Goal: Information Seeking & Learning: Learn about a topic

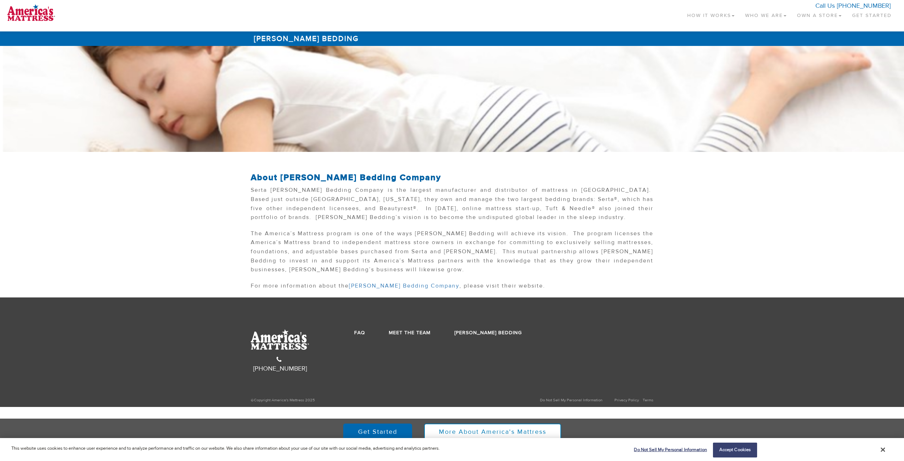
click at [785, 14] on link "Who We Are" at bounding box center [766, 14] width 52 height 21
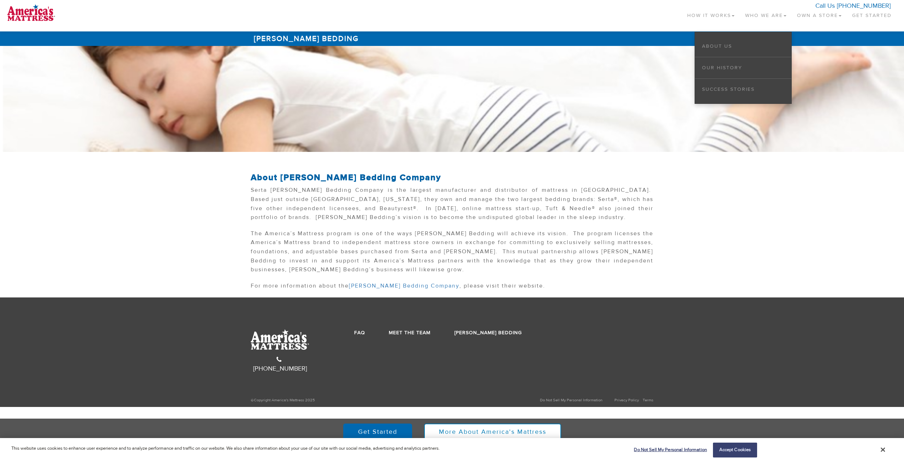
click at [736, 51] on li "About Us" at bounding box center [743, 47] width 96 height 22
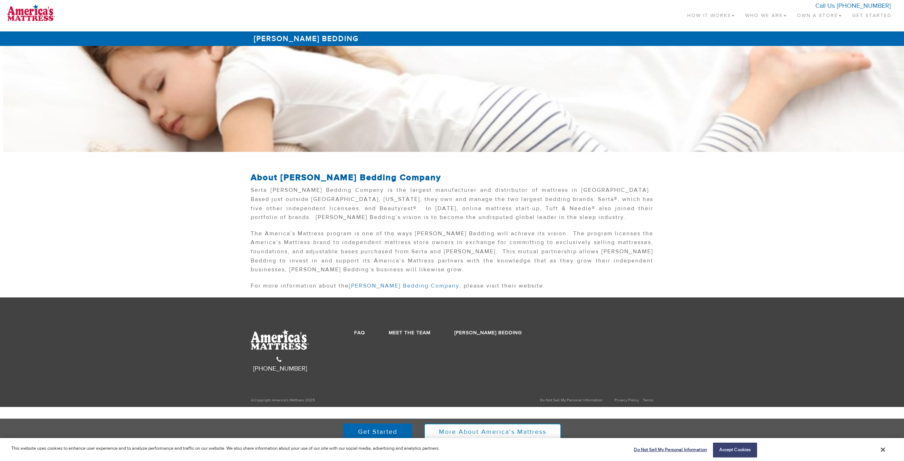
click at [752, 12] on link "Who We Are" at bounding box center [766, 14] width 52 height 21
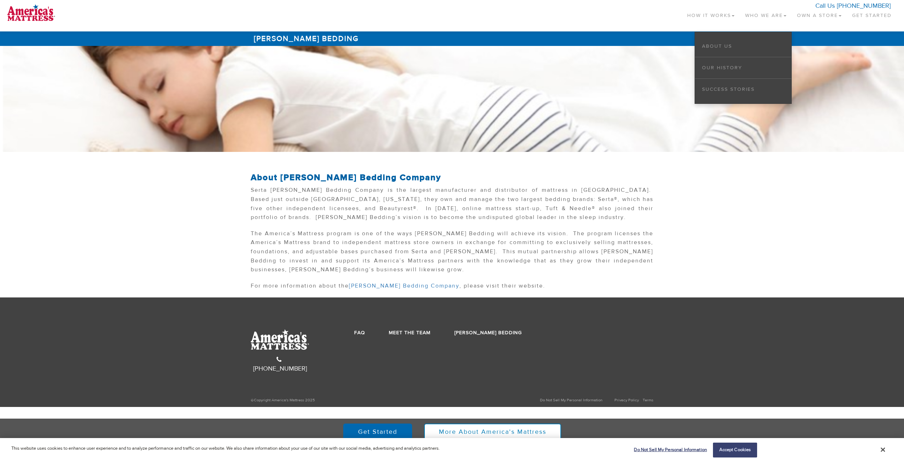
click at [717, 42] on li "About Us" at bounding box center [743, 47] width 96 height 22
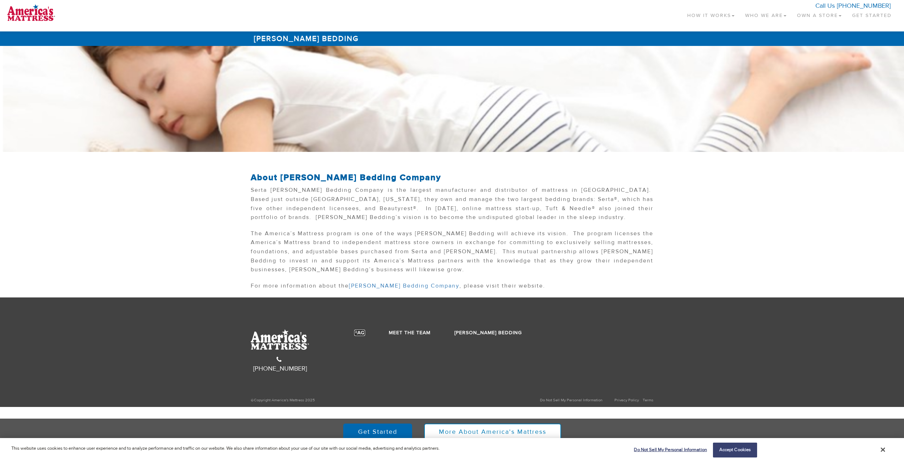
click at [361, 333] on link "FAQ" at bounding box center [359, 333] width 11 height 6
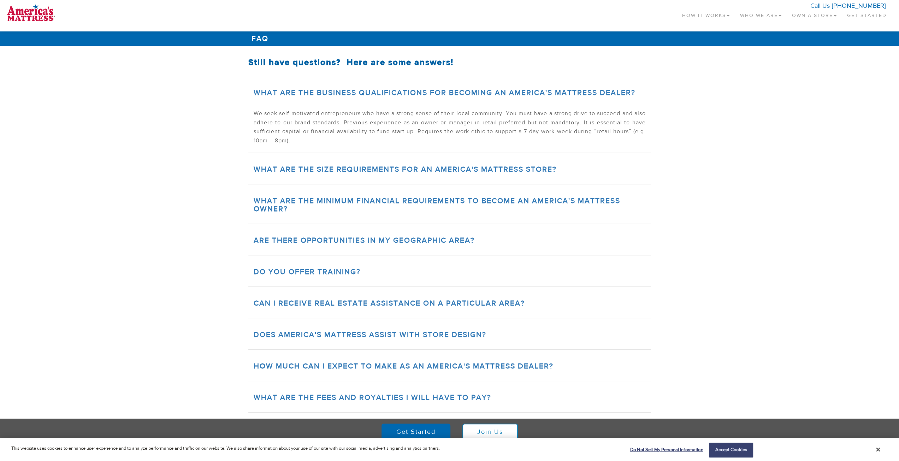
drag, startPoint x: 732, startPoint y: 15, endPoint x: 728, endPoint y: 15, distance: 4.2
click at [731, 15] on ul "How It Works Why a Mattress Store How it Works Start-up Costs Who We Are About …" at bounding box center [784, 14] width 215 height 21
click at [718, 15] on link "How It Works" at bounding box center [706, 14] width 58 height 21
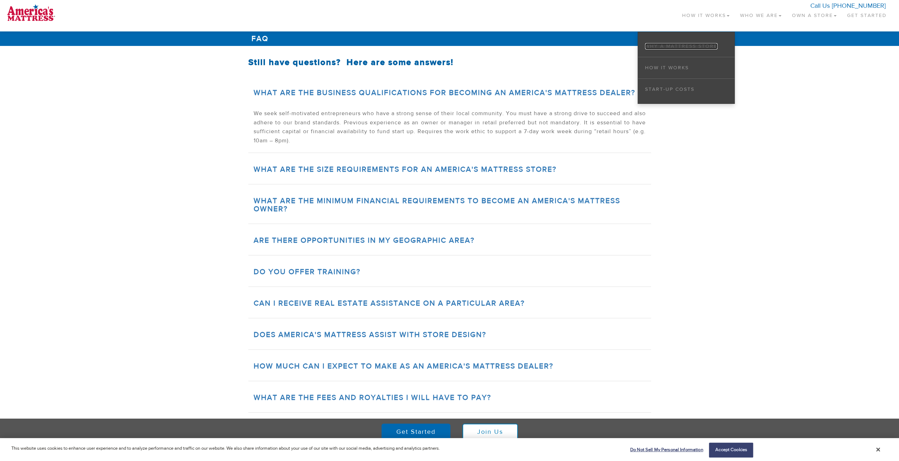
click at [688, 47] on link "Why a Mattress Store" at bounding box center [681, 46] width 72 height 6
